Goal: Information Seeking & Learning: Learn about a topic

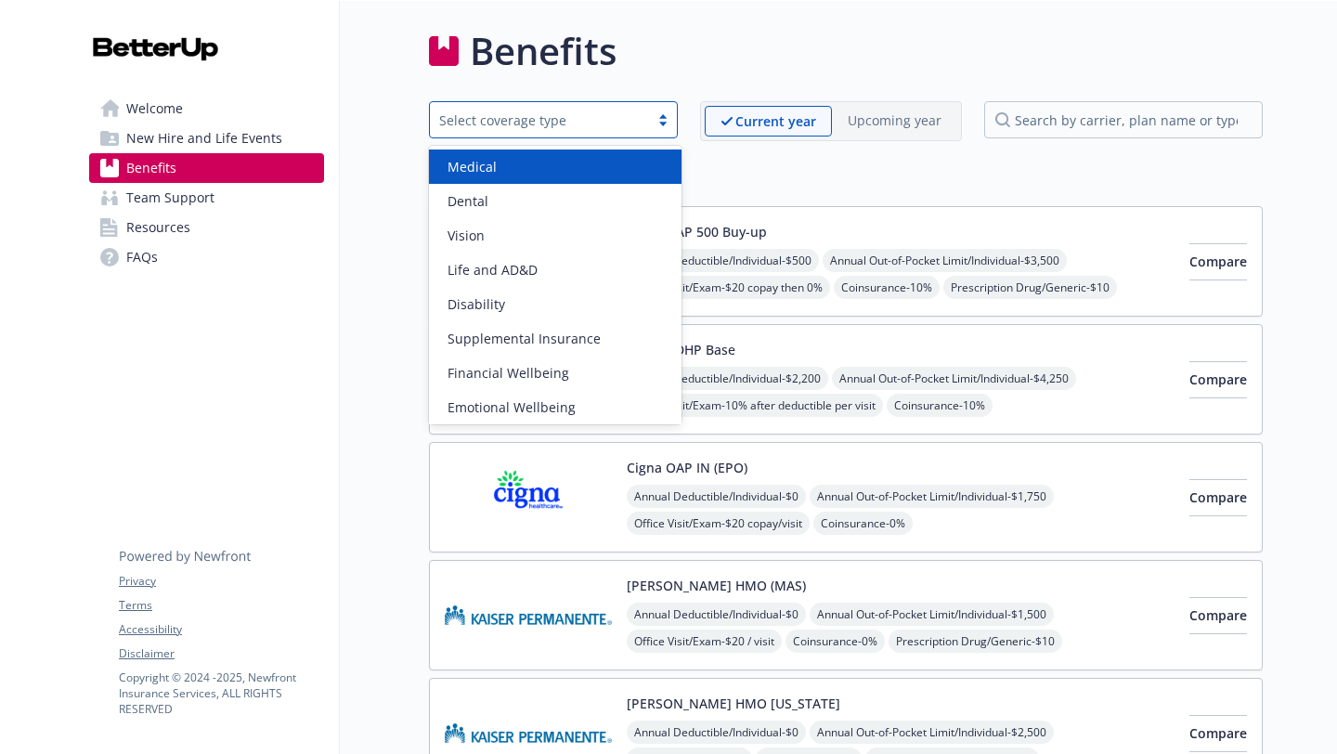
click at [623, 120] on div "Select coverage type" at bounding box center [539, 119] width 201 height 19
